Goal: Find contact information: Obtain details needed to contact an individual or organization

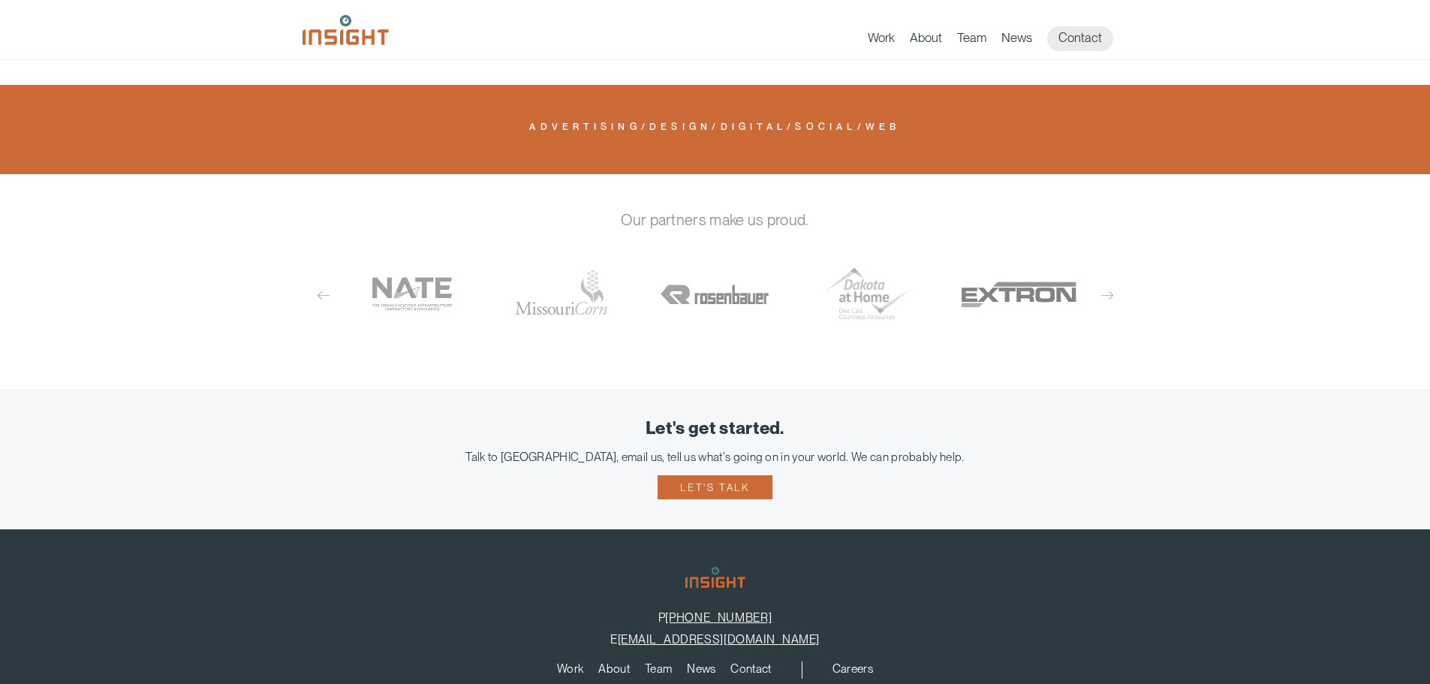
scroll to position [1093, 0]
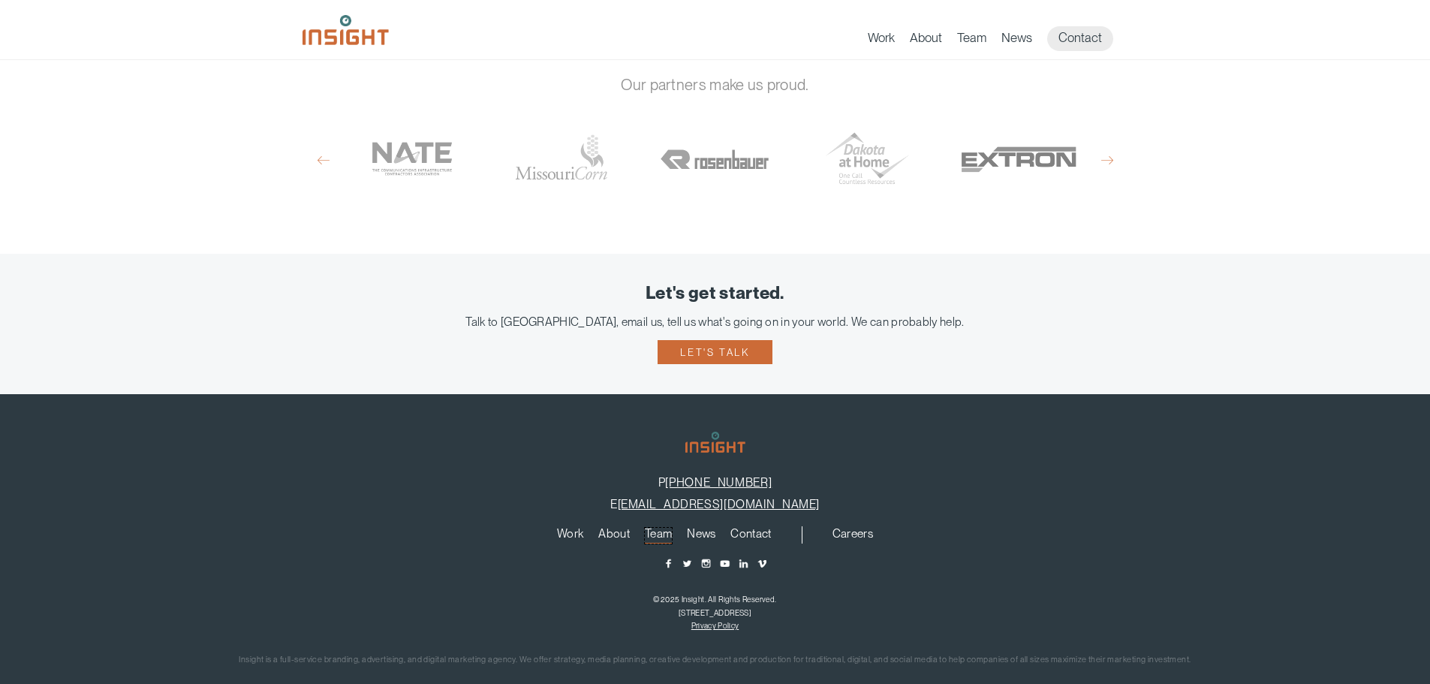
click at [659, 528] on link "Team" at bounding box center [658, 536] width 27 height 17
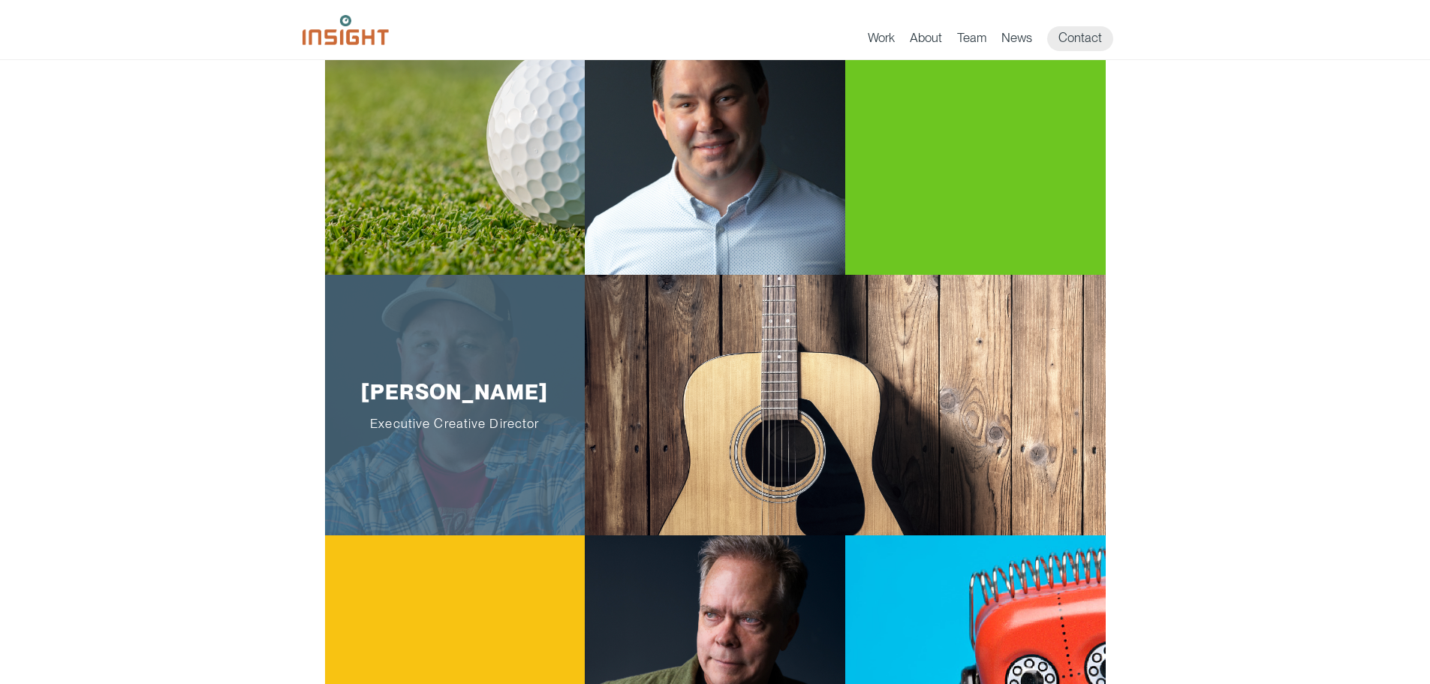
scroll to position [525, 0]
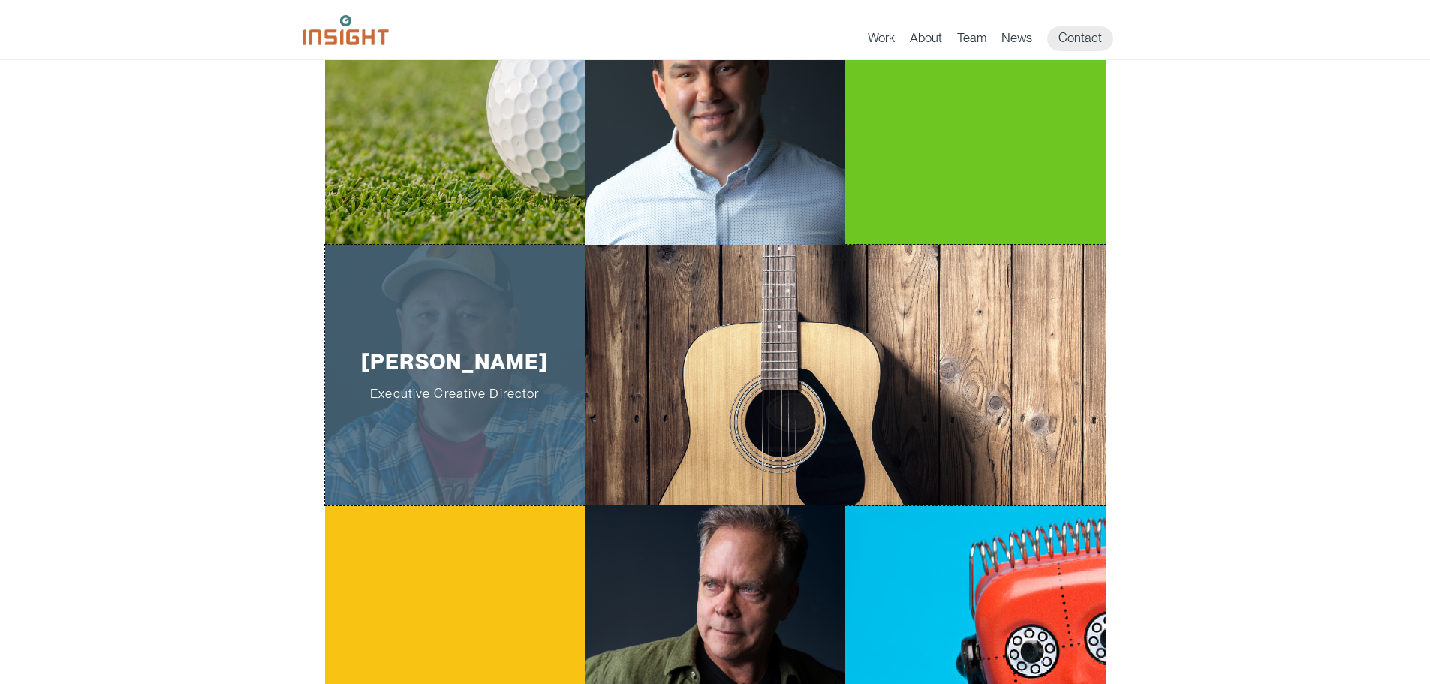
click at [450, 324] on div "[PERSON_NAME] Executive Creative Director" at bounding box center [455, 375] width 260 height 260
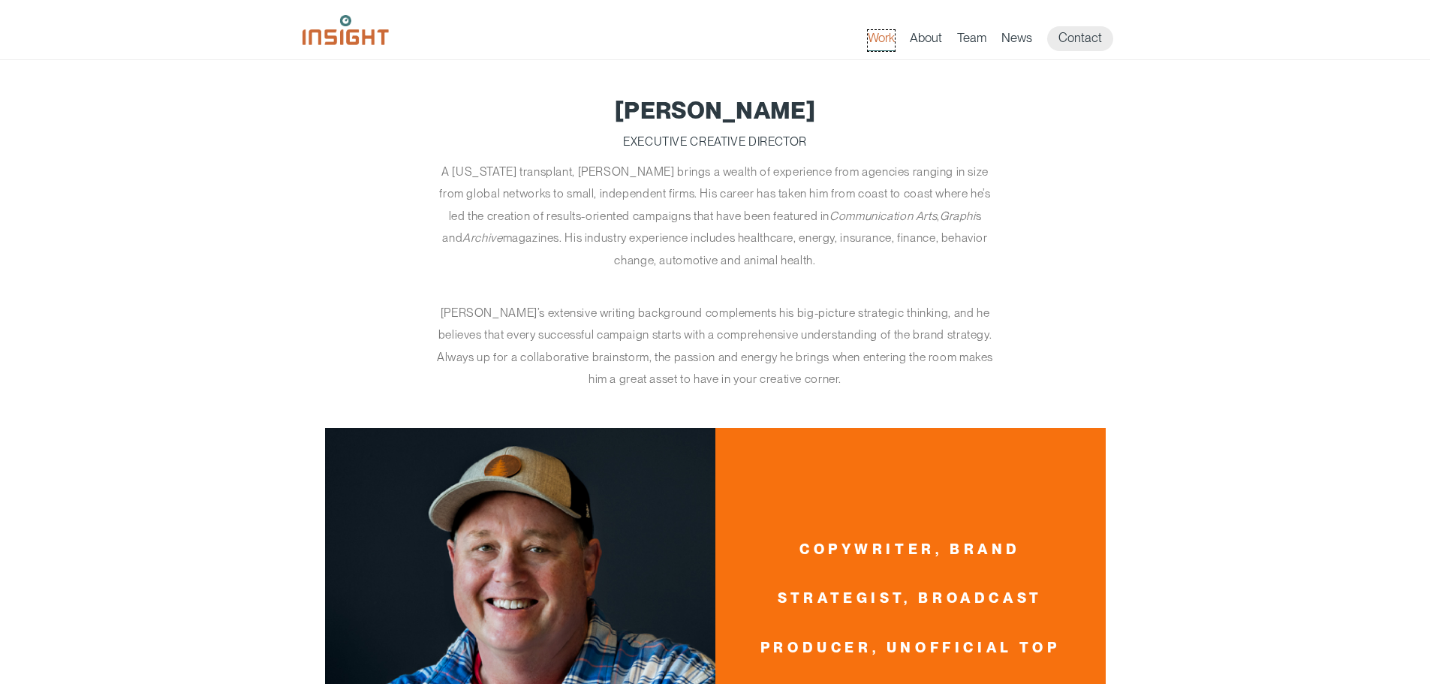
click at [877, 39] on link "Work" at bounding box center [881, 40] width 27 height 21
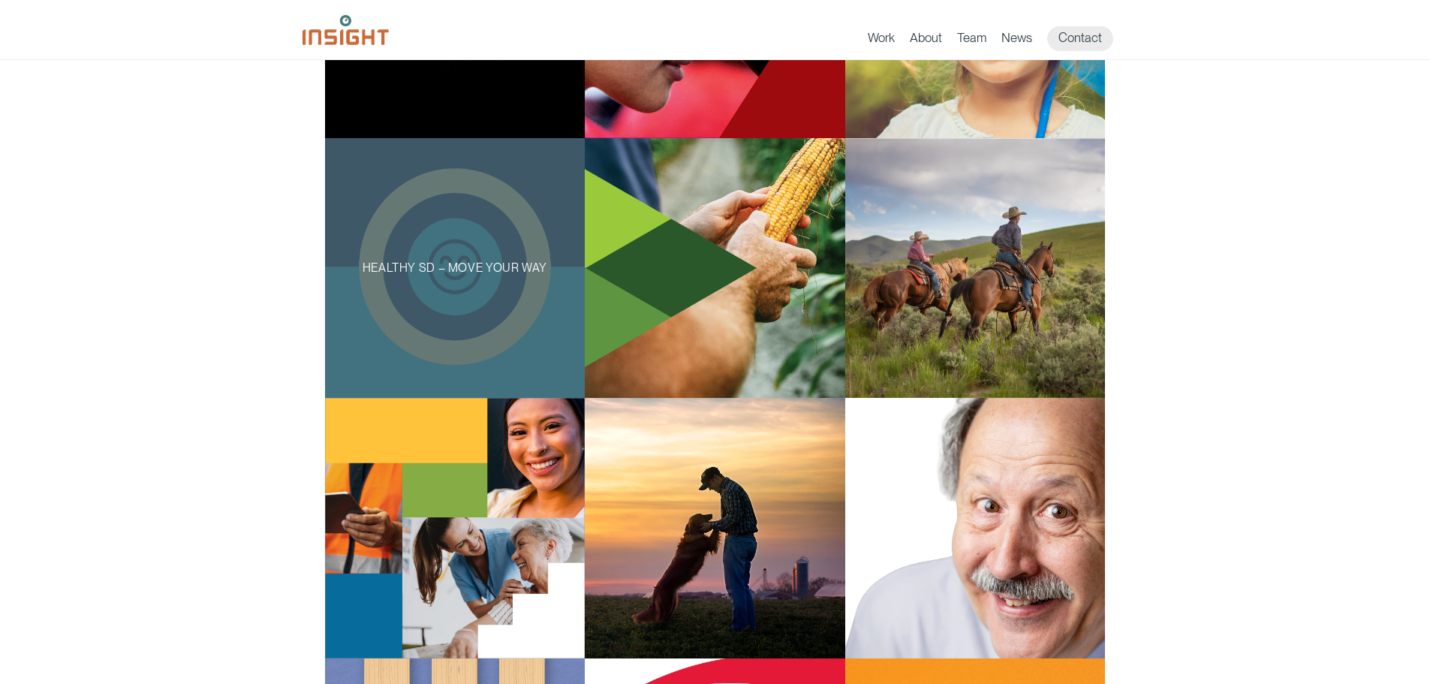
scroll to position [822, 0]
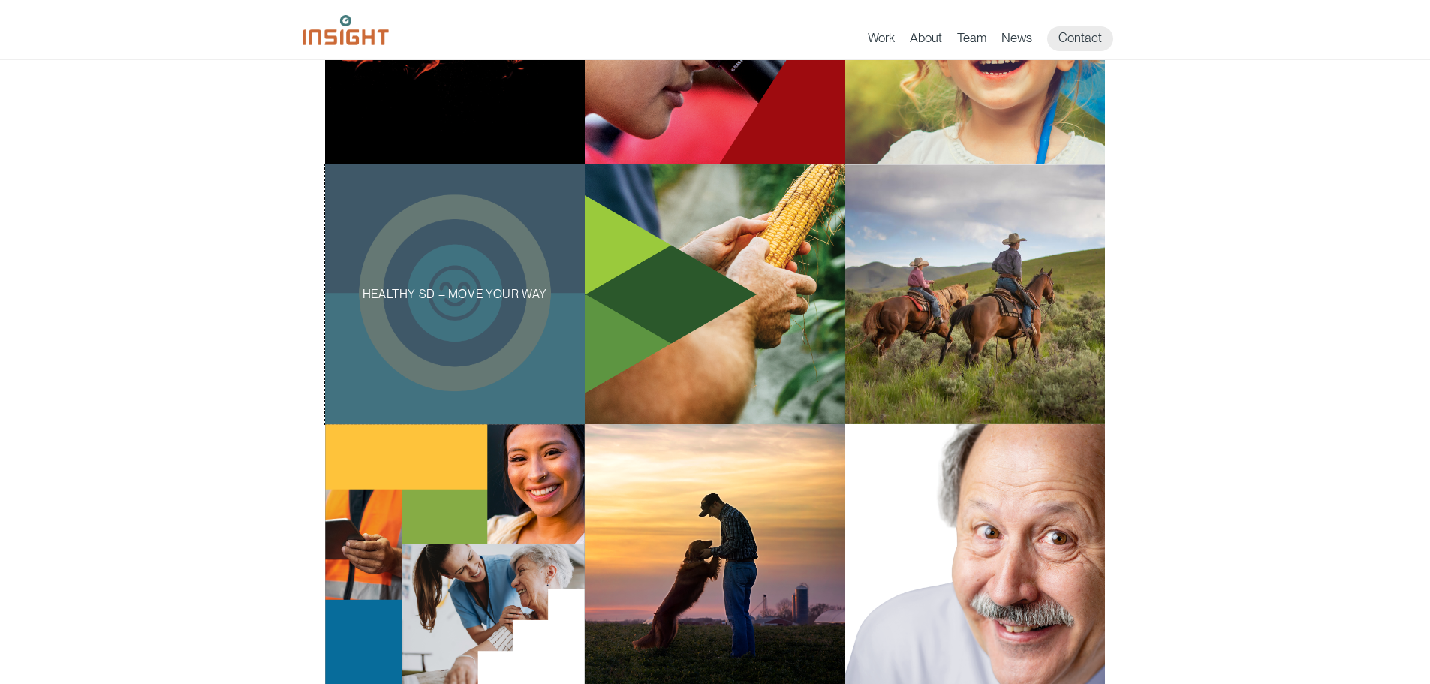
click at [551, 322] on div "Healthy SD – Move Your Way" at bounding box center [455, 294] width 260 height 260
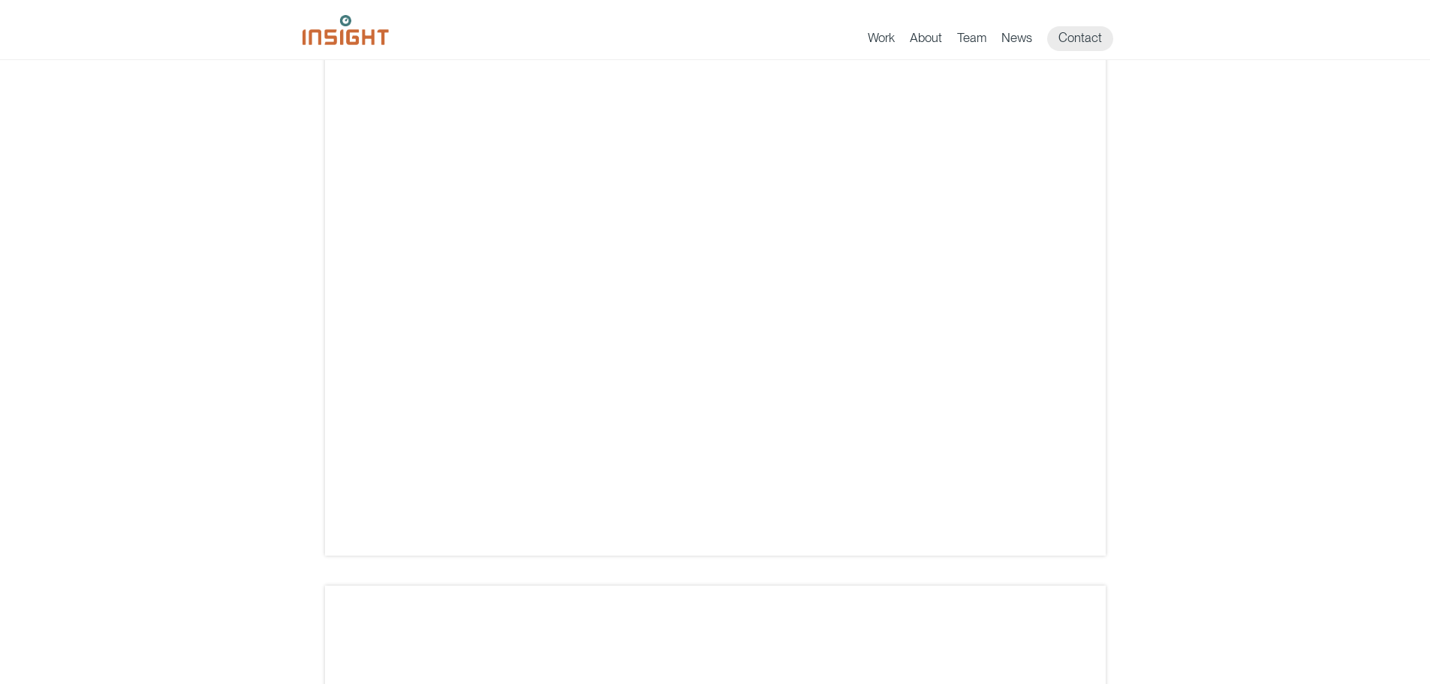
scroll to position [2177, 0]
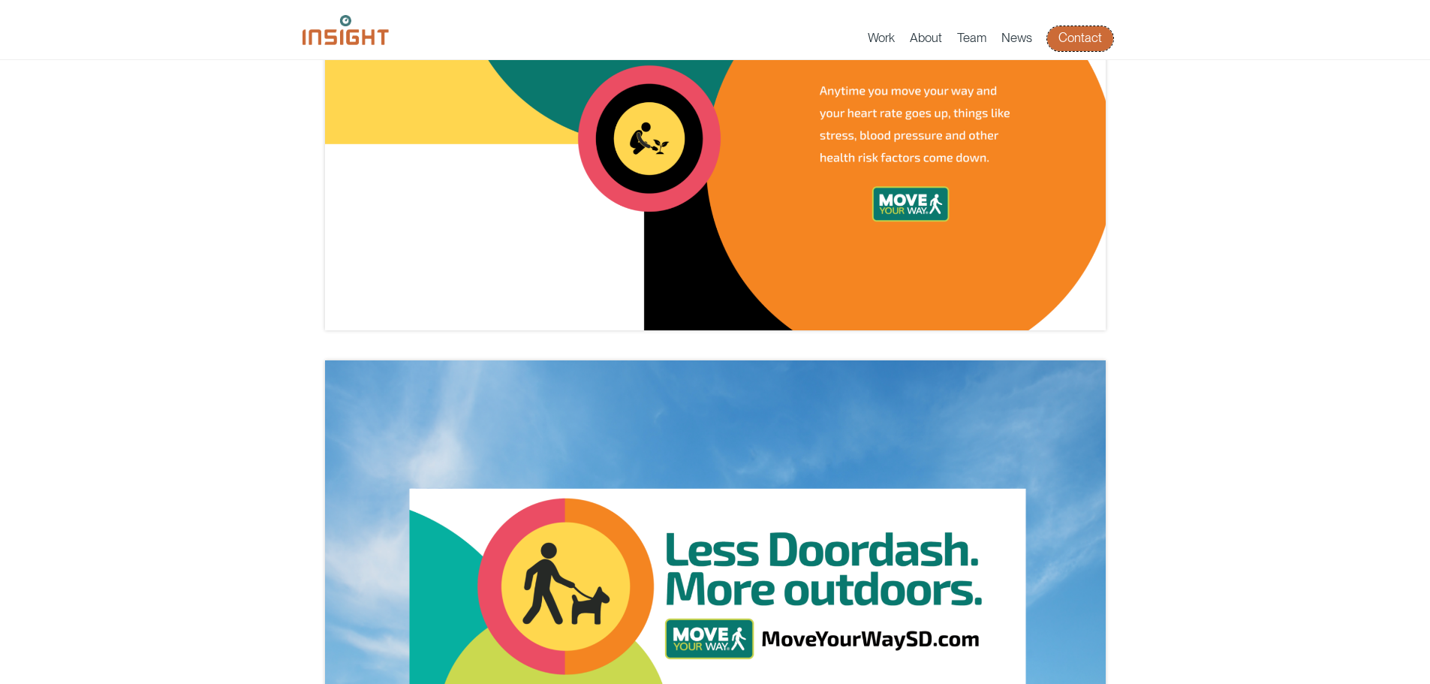
click at [1085, 35] on link "Contact" at bounding box center [1080, 38] width 66 height 25
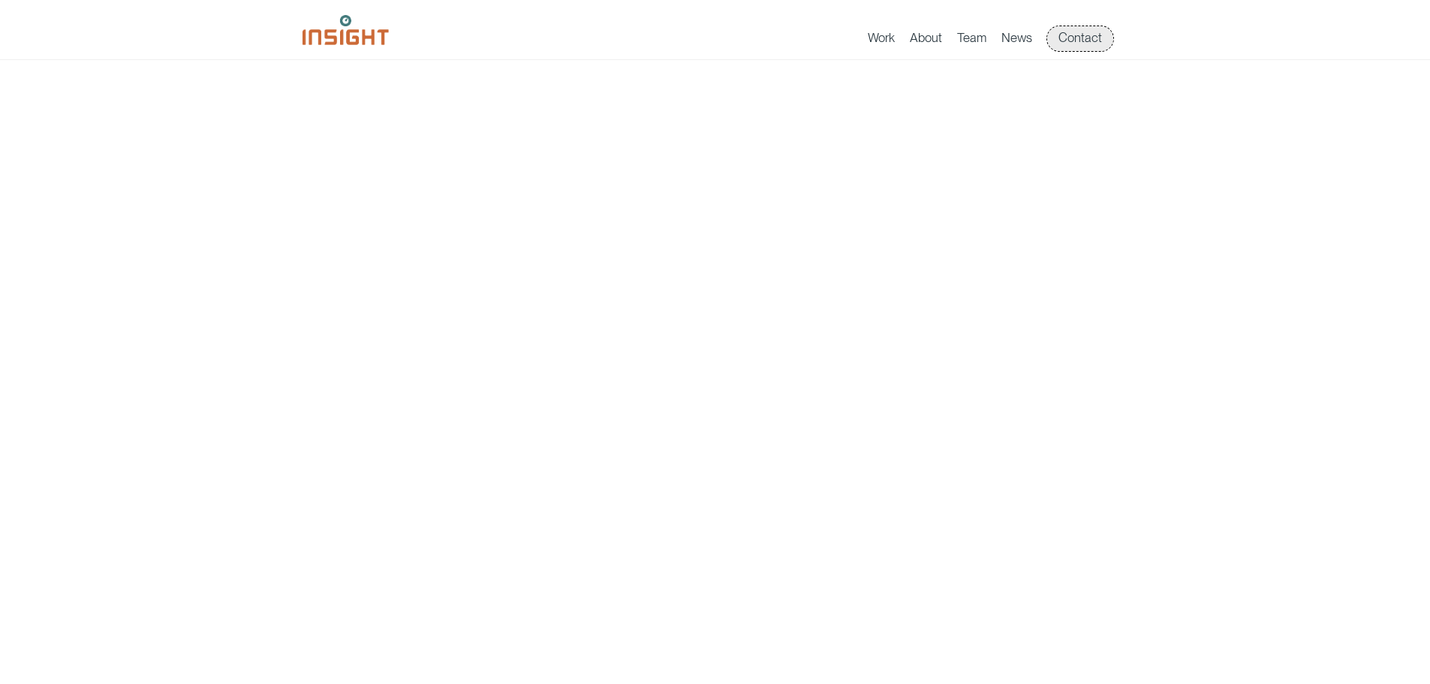
scroll to position [5050, 0]
click at [1087, 32] on link "Contact" at bounding box center [1080, 38] width 66 height 25
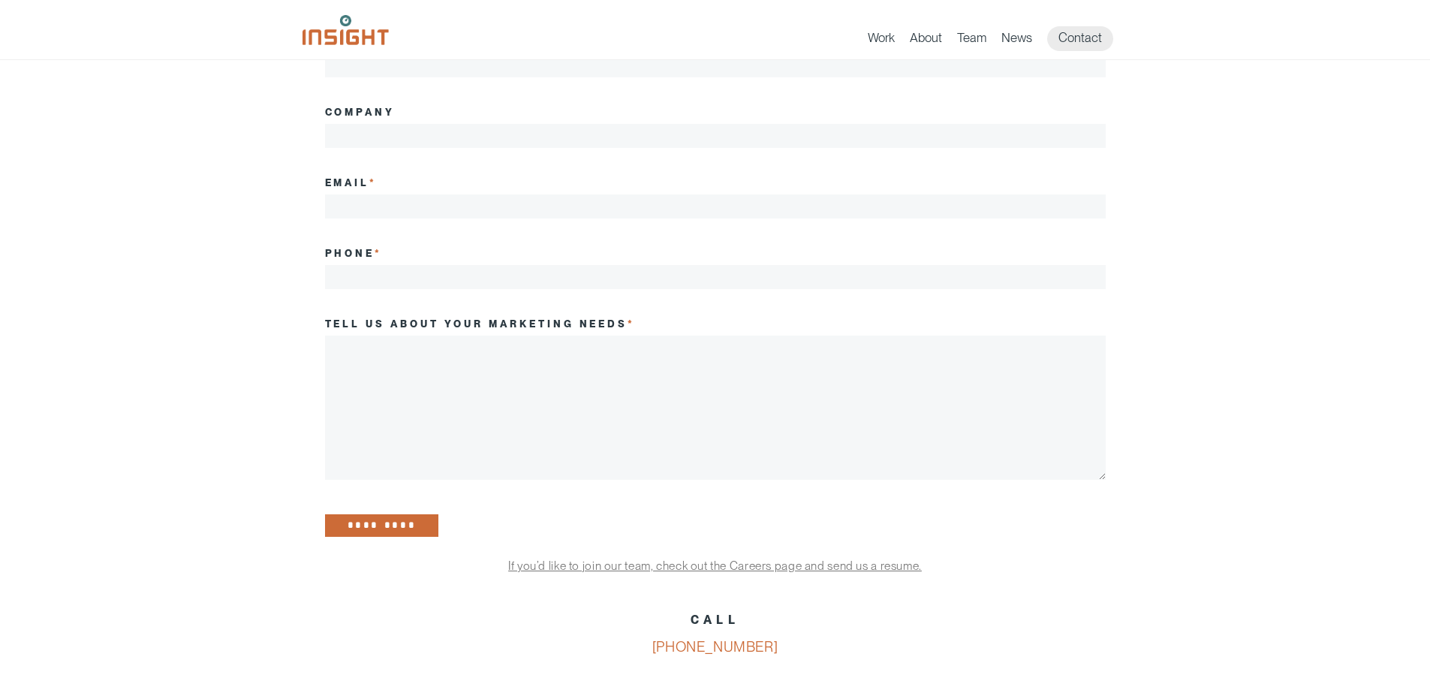
scroll to position [600, 0]
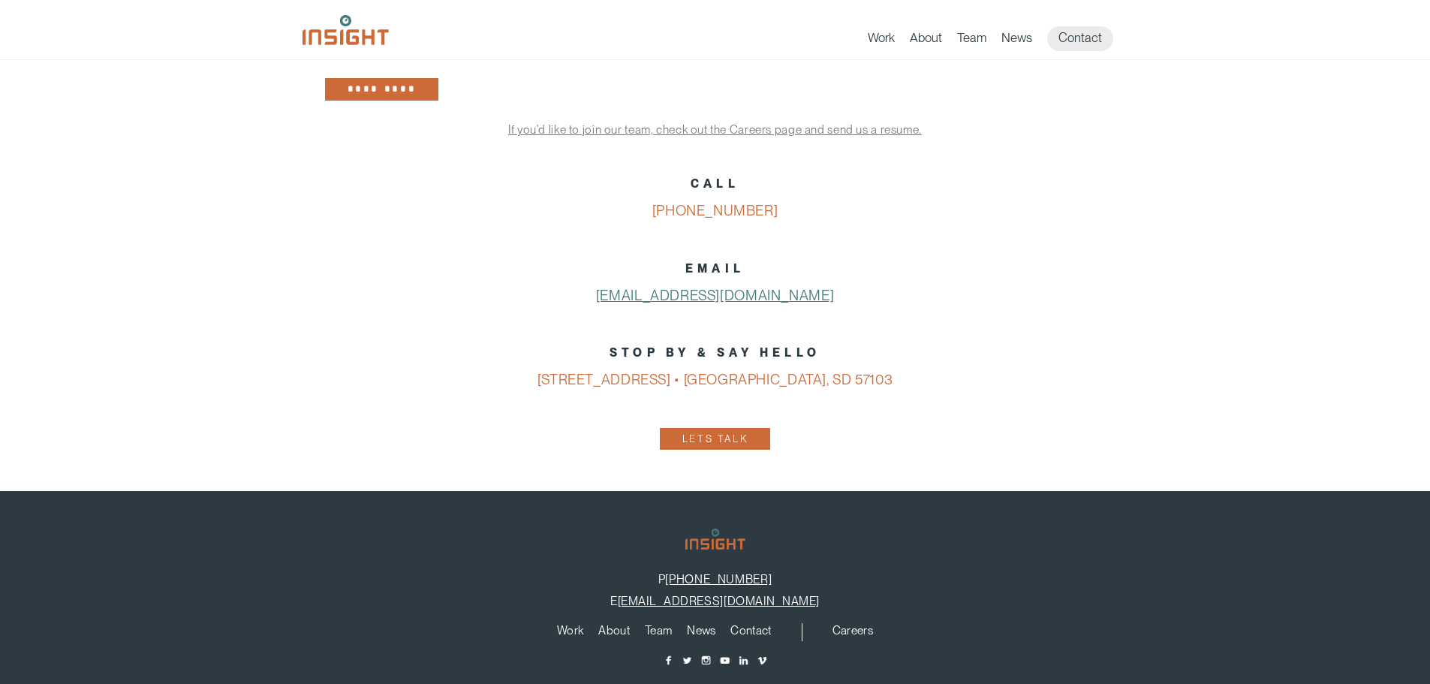
drag, startPoint x: 861, startPoint y: 299, endPoint x: 611, endPoint y: 302, distance: 249.9
click at [611, 303] on p "EMAIL [EMAIL_ADDRESS][DOMAIN_NAME]" at bounding box center [715, 282] width 781 height 55
click at [756, 345] on p "STOP BY & SAY HELLO [STREET_ADDRESS] • [GEOGRAPHIC_DATA], SD 57103" at bounding box center [715, 366] width 781 height 55
drag, startPoint x: 786, startPoint y: 294, endPoint x: 542, endPoint y: 300, distance: 244.0
click at [542, 300] on p "EMAIL info@insightmarketingdesign.com" at bounding box center [715, 282] width 781 height 55
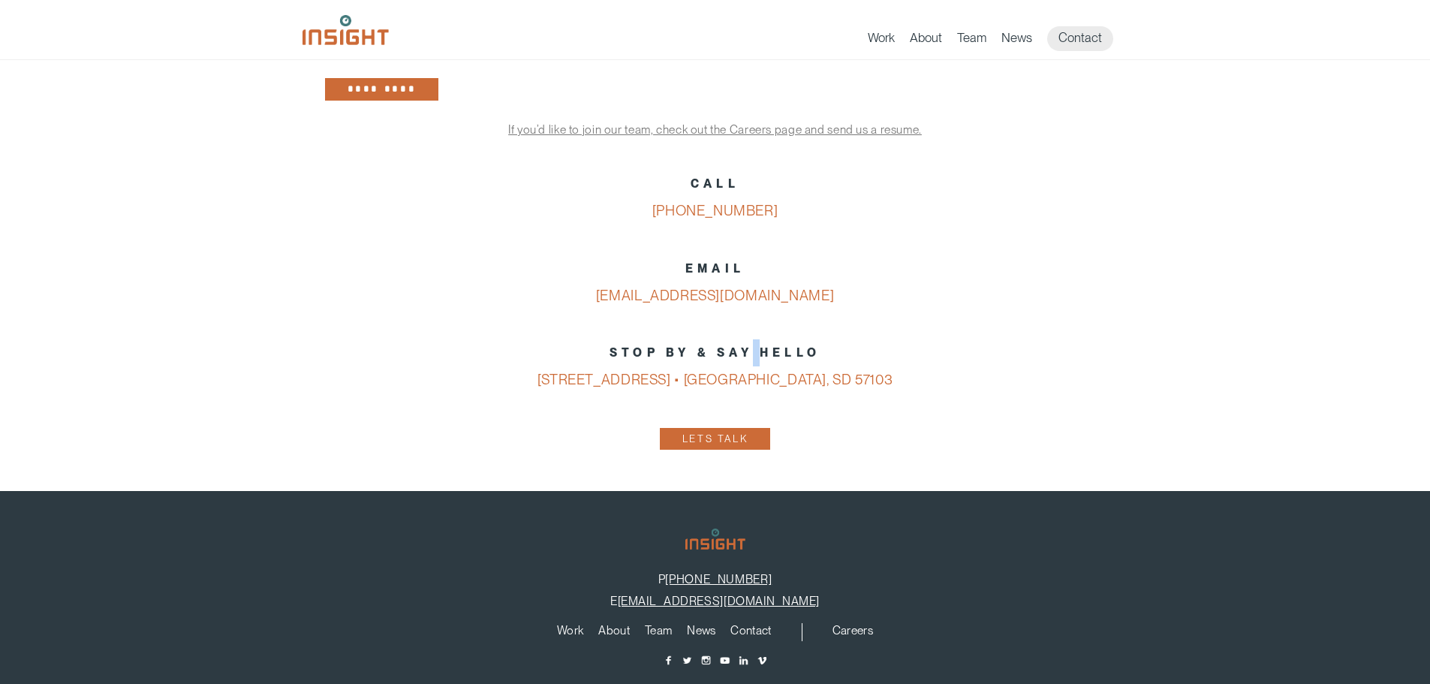
copy link "[EMAIL_ADDRESS][DOMAIN_NAME]"
